Goal: Task Accomplishment & Management: Use online tool/utility

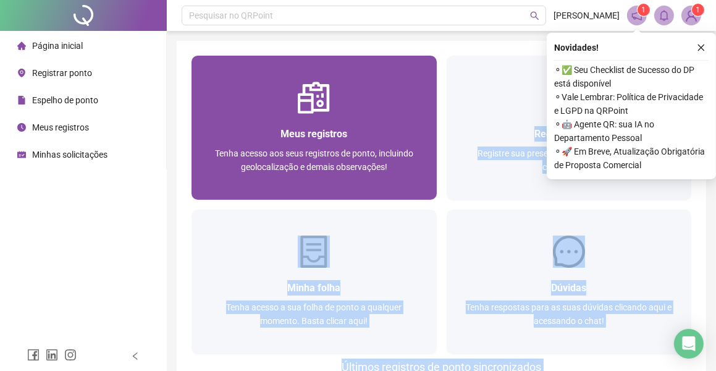
click at [413, 165] on div "Meus registros Tenha acesso aos seus registros de ponto, incluindo geolocalizaç…" at bounding box center [441, 248] width 529 height 414
click at [413, 165] on div "Tenha acesso aos seus registros de ponto, incluindo geolocalização e demais obs…" at bounding box center [314, 166] width 216 height 41
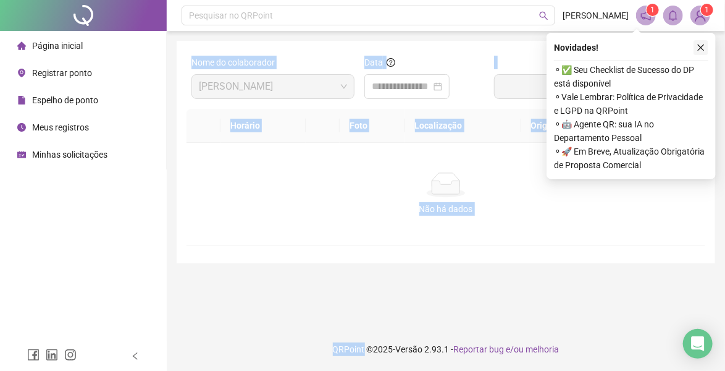
click at [702, 46] on icon "close" at bounding box center [701, 47] width 9 height 9
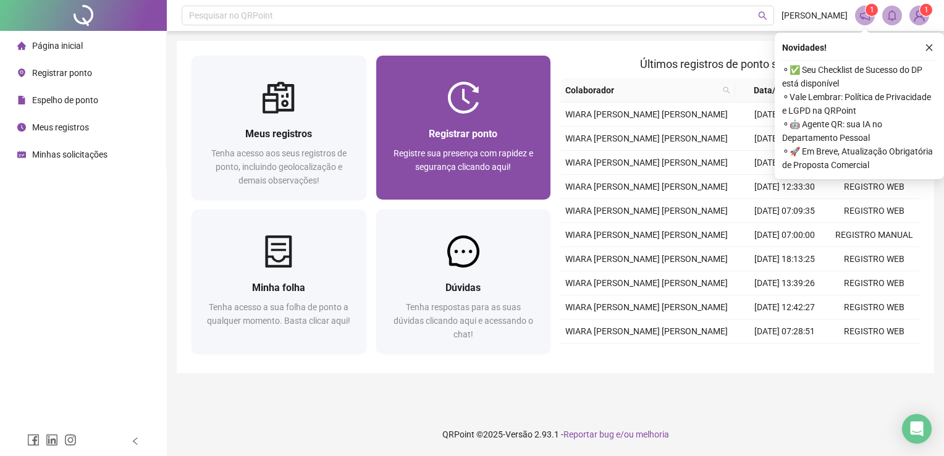
click at [498, 140] on div "Registrar ponto" at bounding box center [463, 133] width 145 height 15
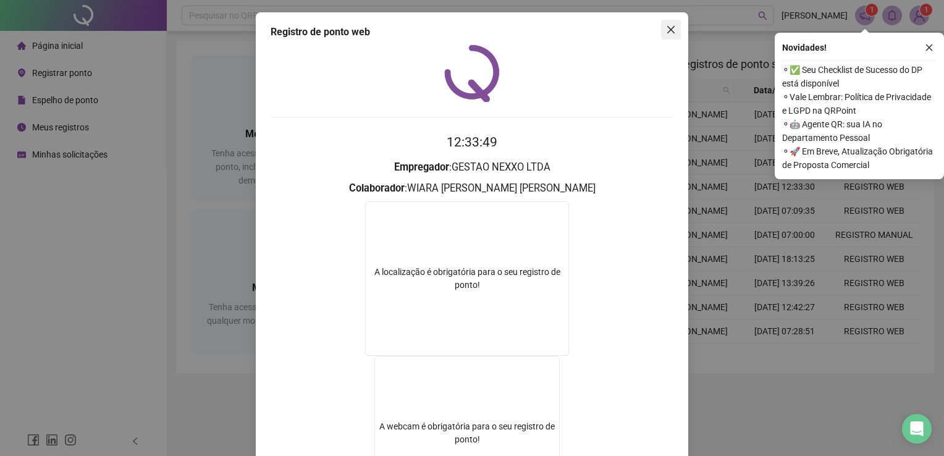
click at [666, 28] on icon "close" at bounding box center [671, 30] width 10 height 10
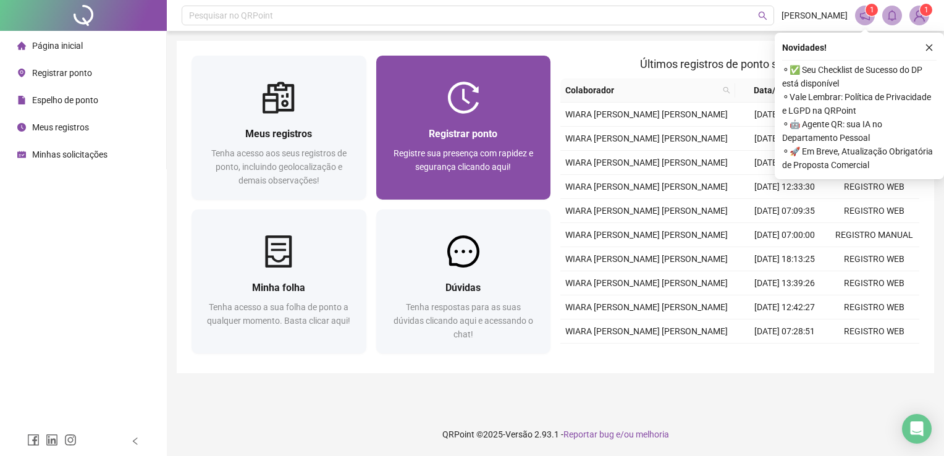
click at [489, 109] on div at bounding box center [463, 98] width 175 height 32
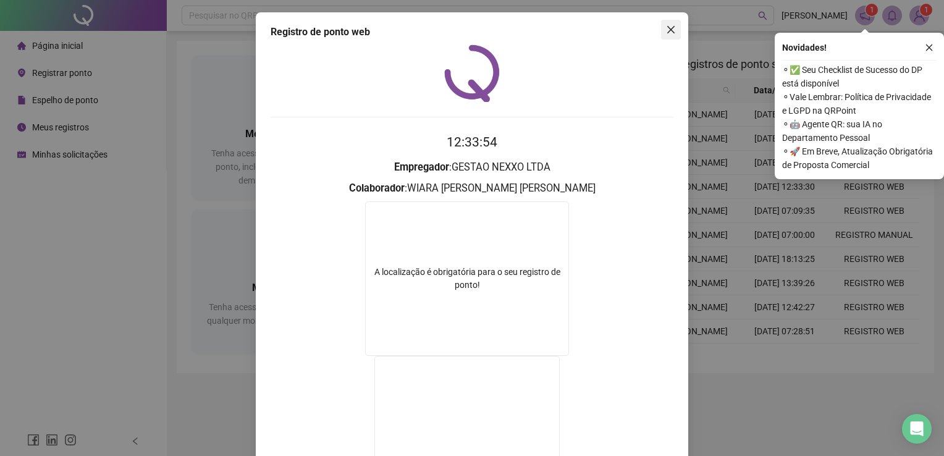
click at [666, 26] on icon "close" at bounding box center [671, 30] width 10 height 10
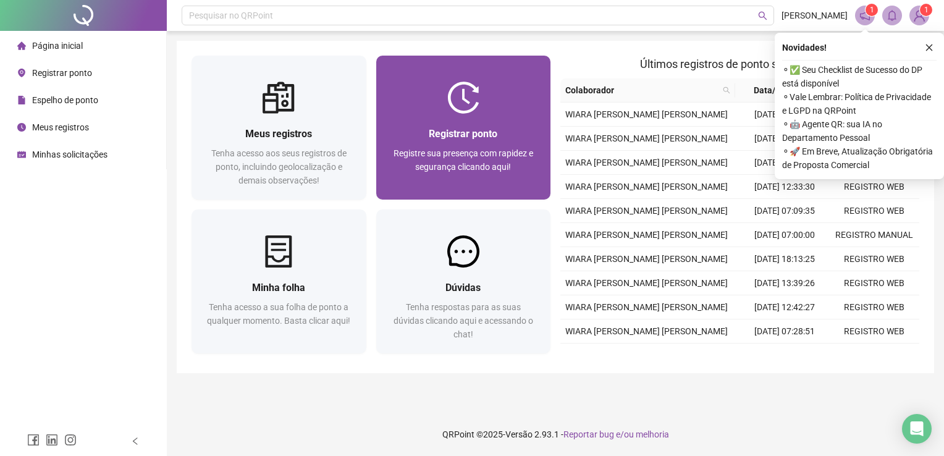
click at [510, 120] on div "Registrar ponto Registre sua presença com rapidez e segurança clicando aqui!" at bounding box center [463, 157] width 175 height 86
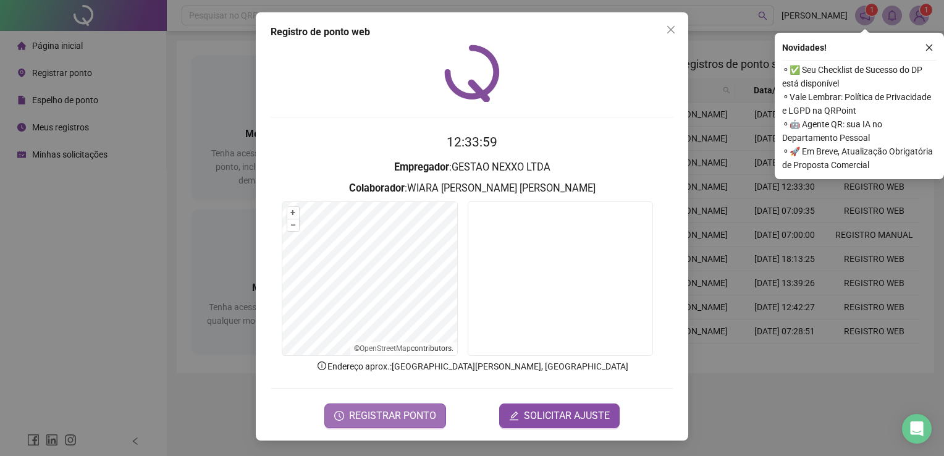
click at [390, 409] on span "REGISTRAR PONTO" at bounding box center [392, 415] width 87 height 15
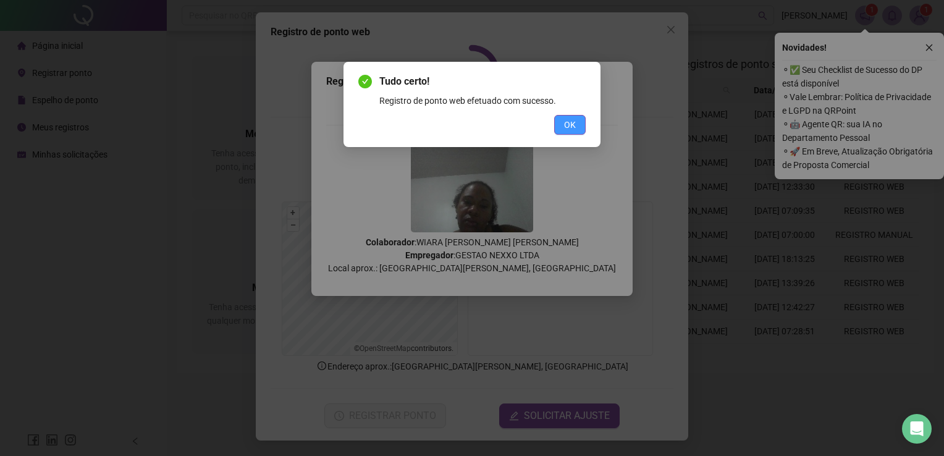
click at [566, 127] on span "OK" at bounding box center [570, 125] width 12 height 14
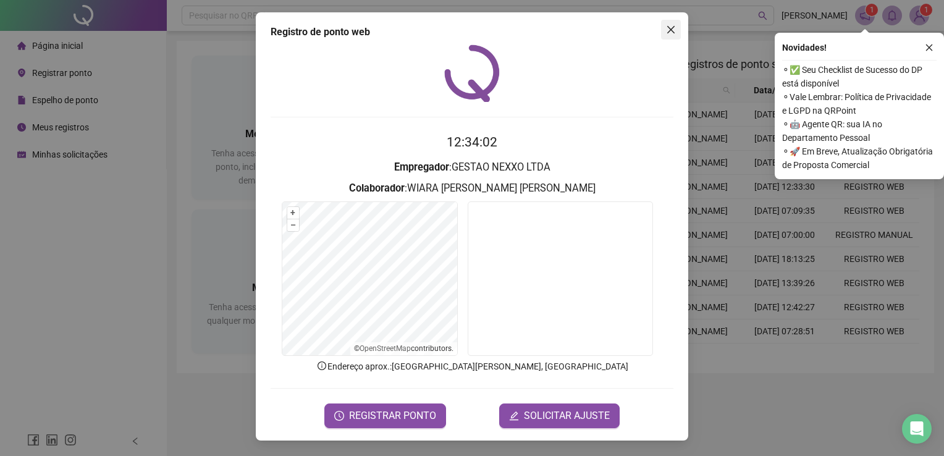
click at [673, 32] on icon "close" at bounding box center [670, 29] width 7 height 7
